Goal: Task Accomplishment & Management: Manage account settings

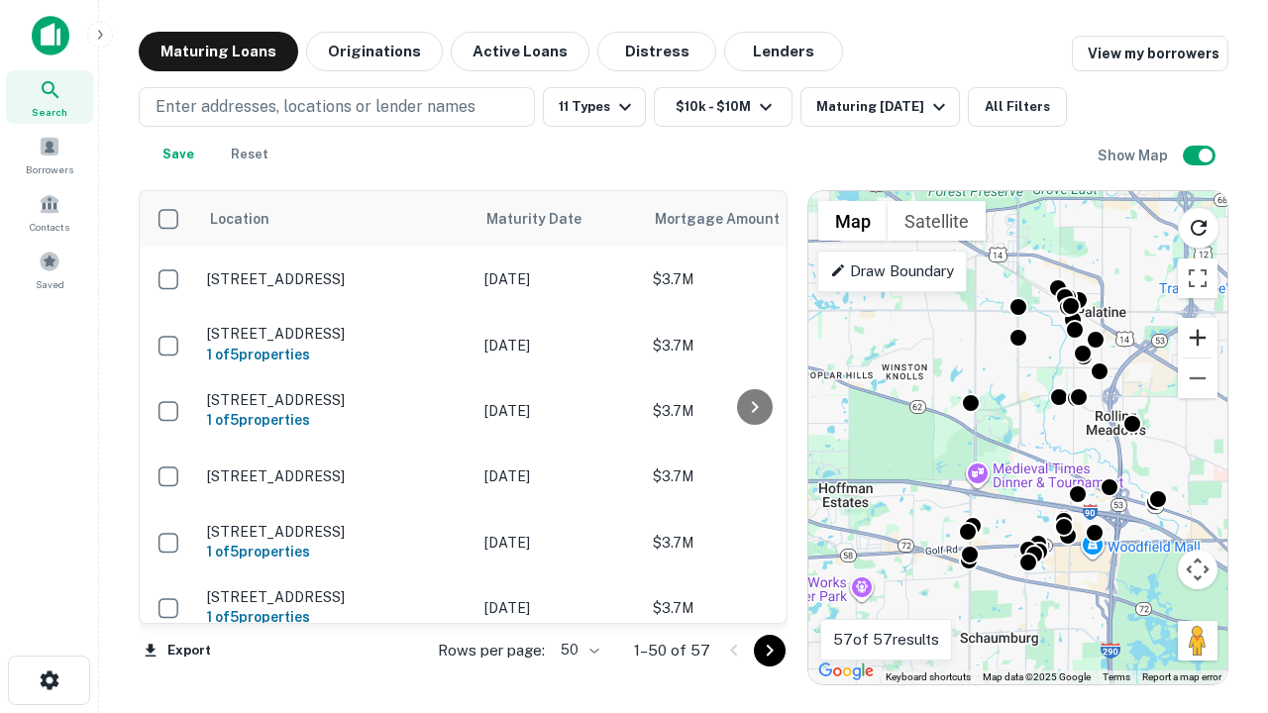
click at [1198, 338] on button "Zoom in" at bounding box center [1198, 338] width 40 height 40
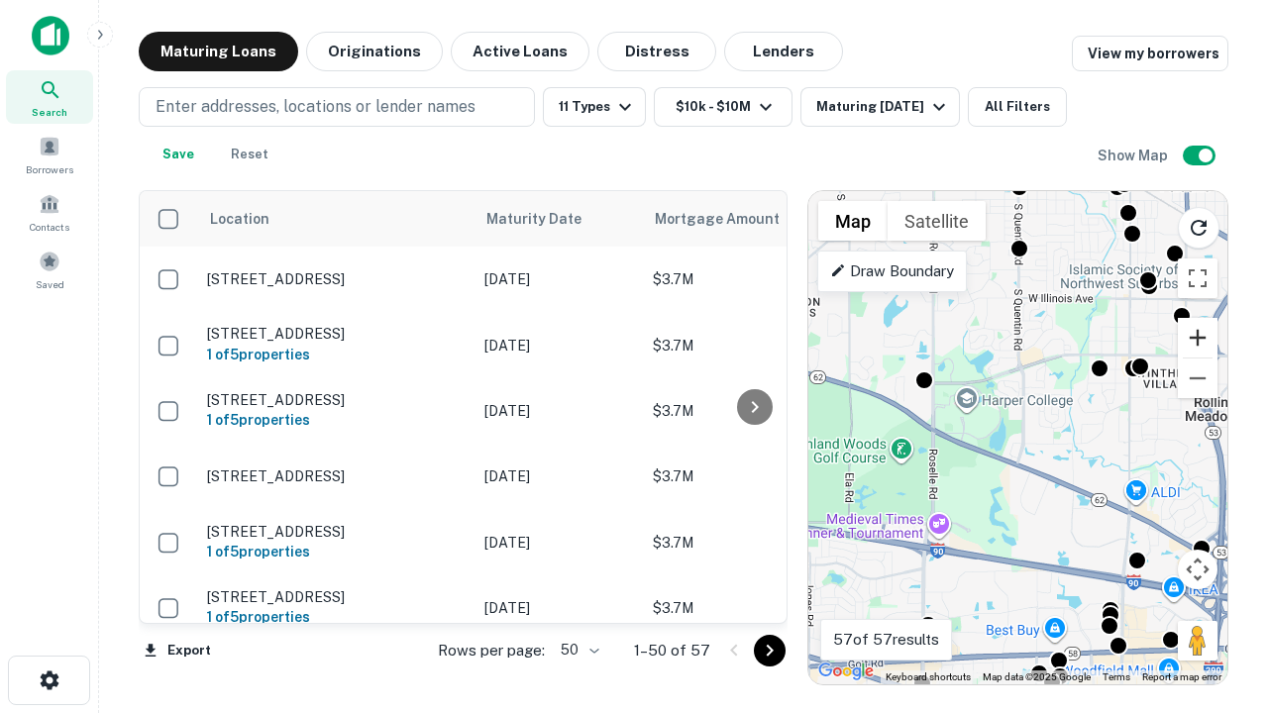
click at [1198, 338] on button "Zoom in" at bounding box center [1198, 338] width 40 height 40
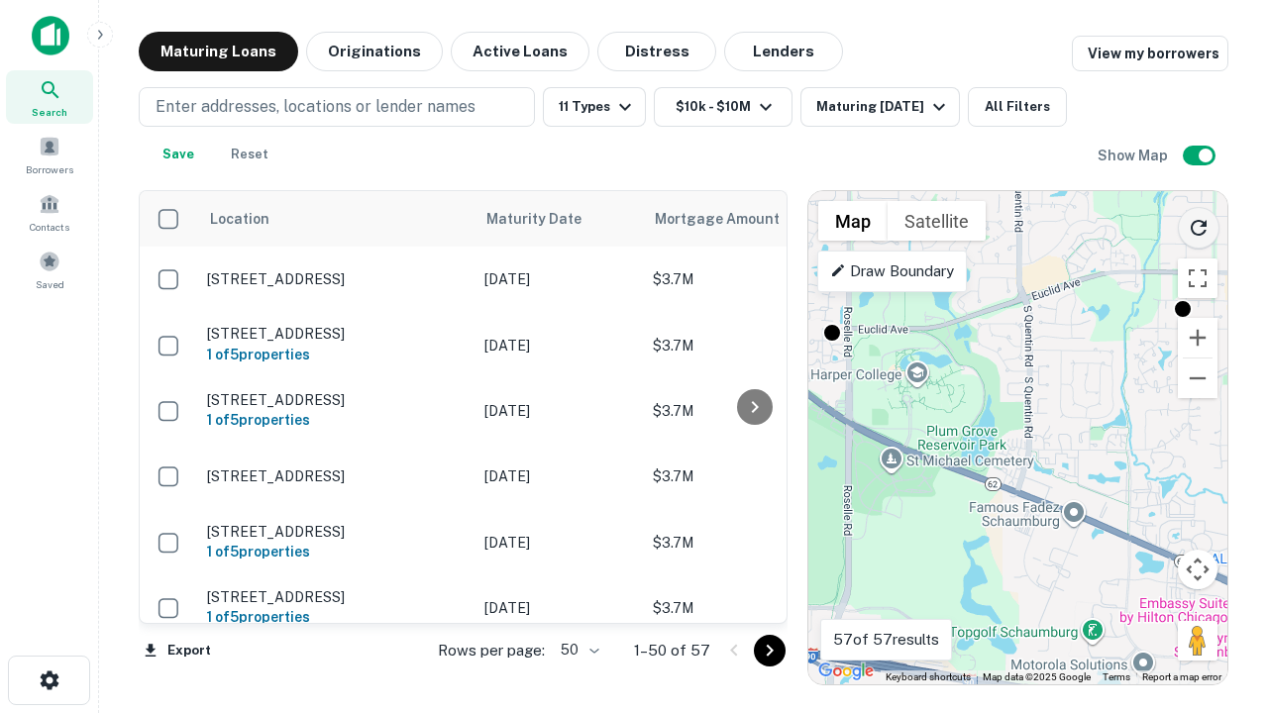
click at [1199, 224] on icon "Reload search area" at bounding box center [1199, 228] width 24 height 24
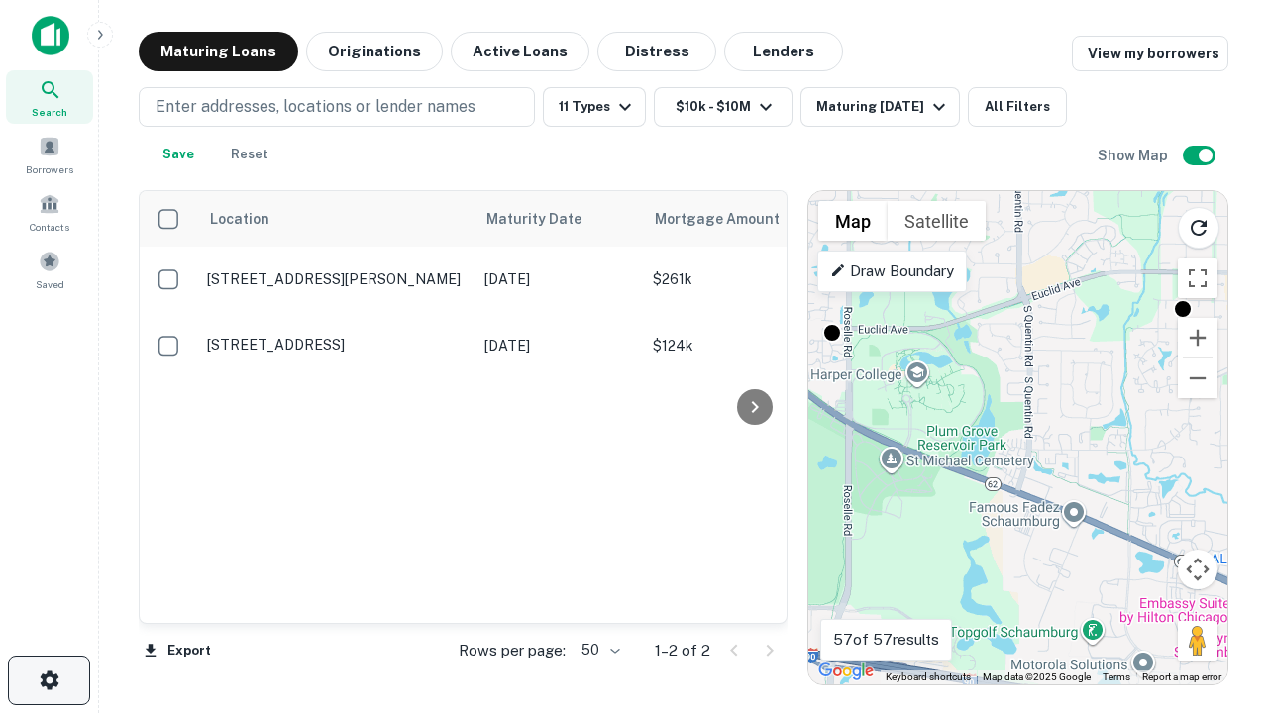
click at [49, 681] on icon "button" at bounding box center [50, 681] width 24 height 24
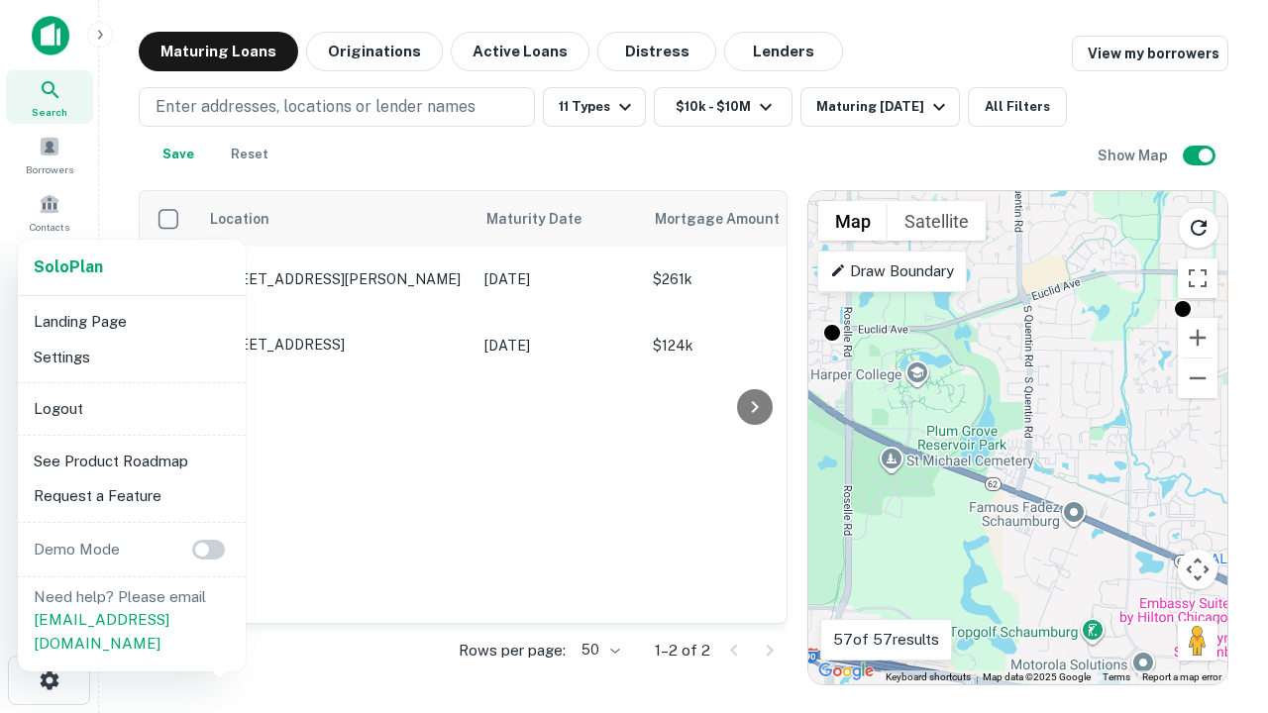
click at [131, 408] on li "Logout" at bounding box center [132, 409] width 212 height 36
